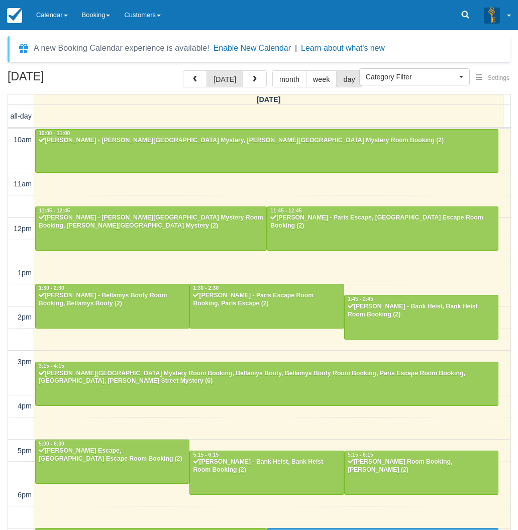
select select
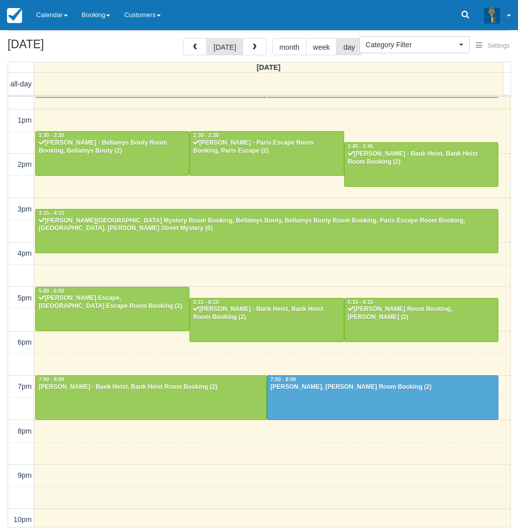
scroll to position [124, 0]
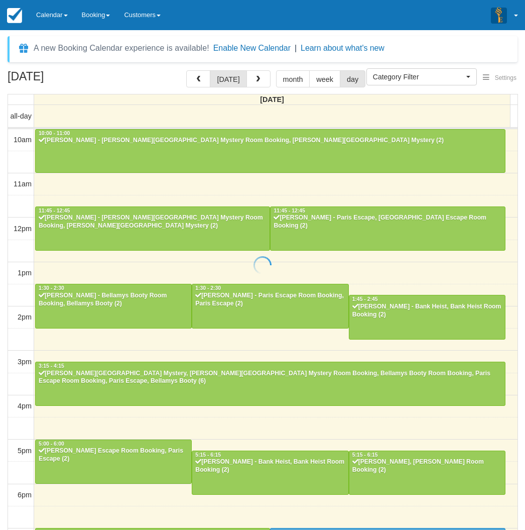
select select
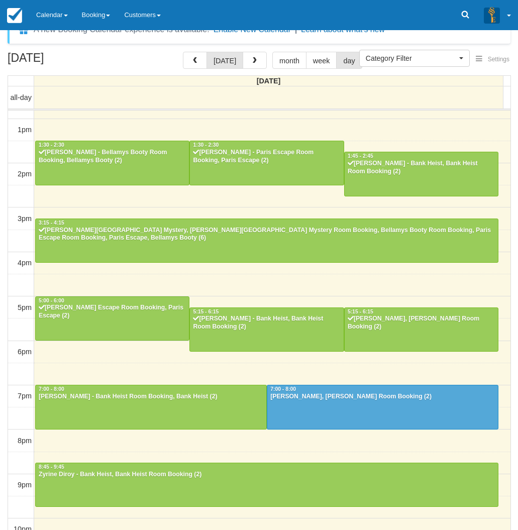
scroll to position [32, 0]
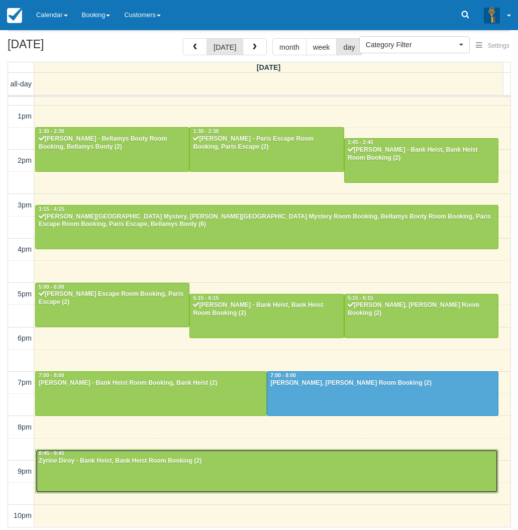
click at [102, 474] on div at bounding box center [267, 470] width 462 height 43
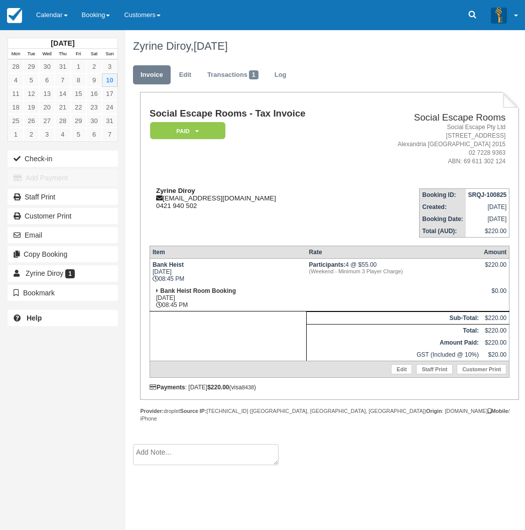
click at [165, 190] on strong "Zyrine Diroy" at bounding box center [175, 191] width 39 height 8
drag, startPoint x: 165, startPoint y: 190, endPoint x: 184, endPoint y: 189, distance: 19.1
click at [184, 189] on strong "Zyrine Diroy" at bounding box center [175, 191] width 39 height 8
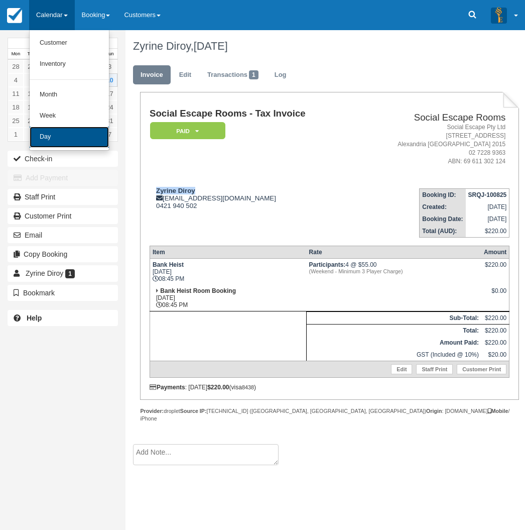
click at [48, 135] on link "Day" at bounding box center [69, 137] width 79 height 21
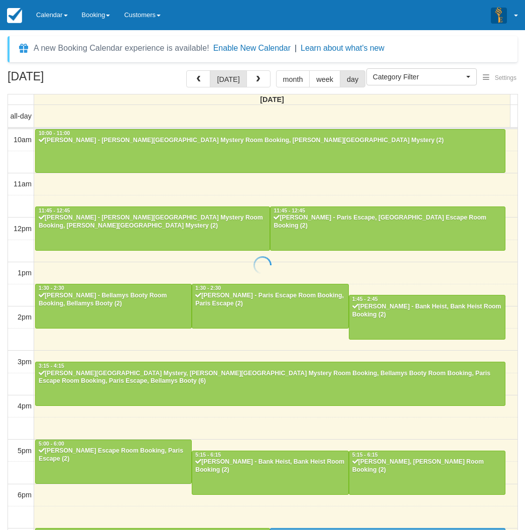
select select
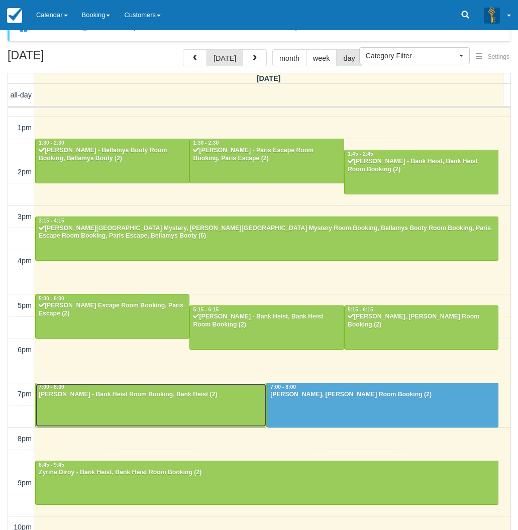
scroll to position [32, 0]
